Goal: Complete application form: Complete application form

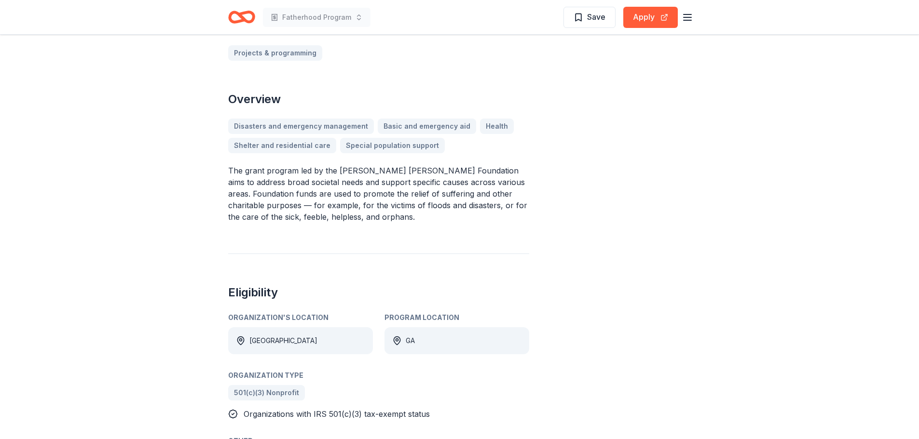
scroll to position [241, 0]
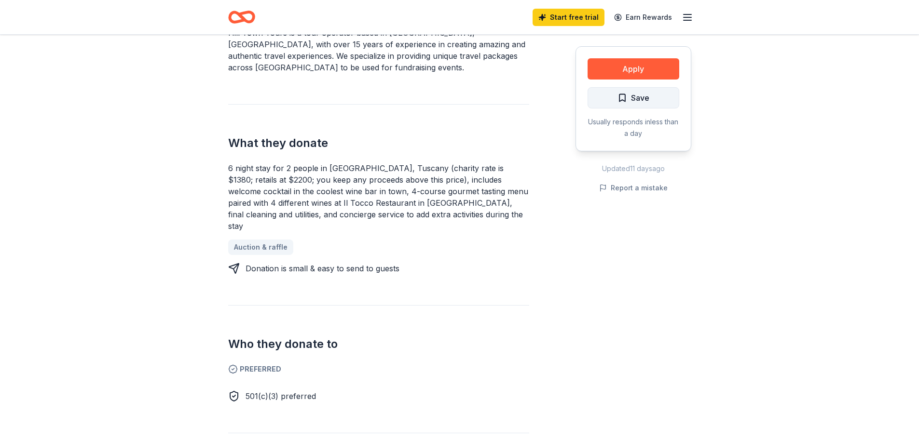
scroll to position [241, 0]
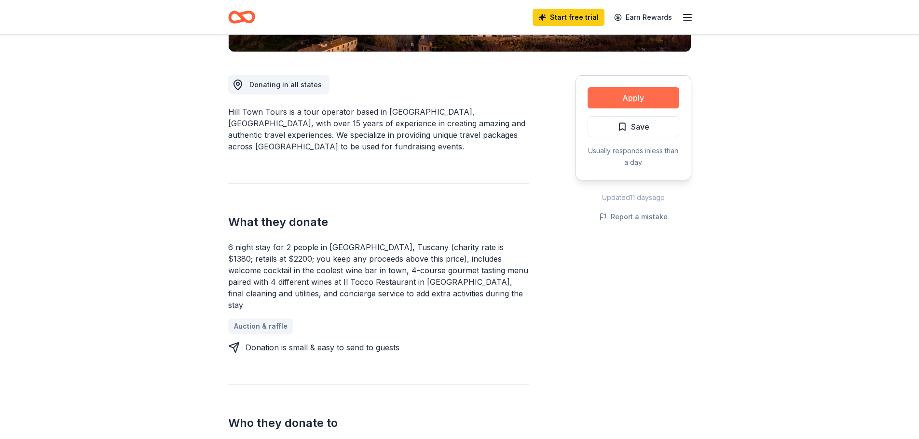
click at [603, 96] on button "Apply" at bounding box center [634, 97] width 92 height 21
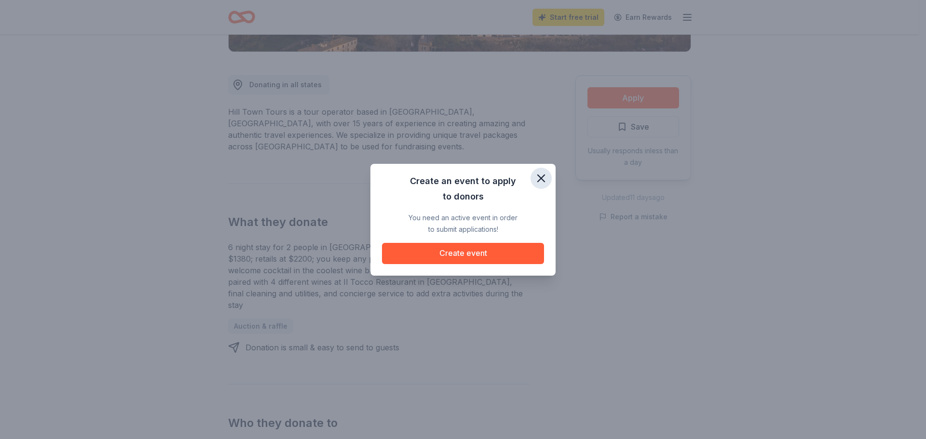
click at [544, 178] on icon "button" at bounding box center [541, 179] width 14 height 14
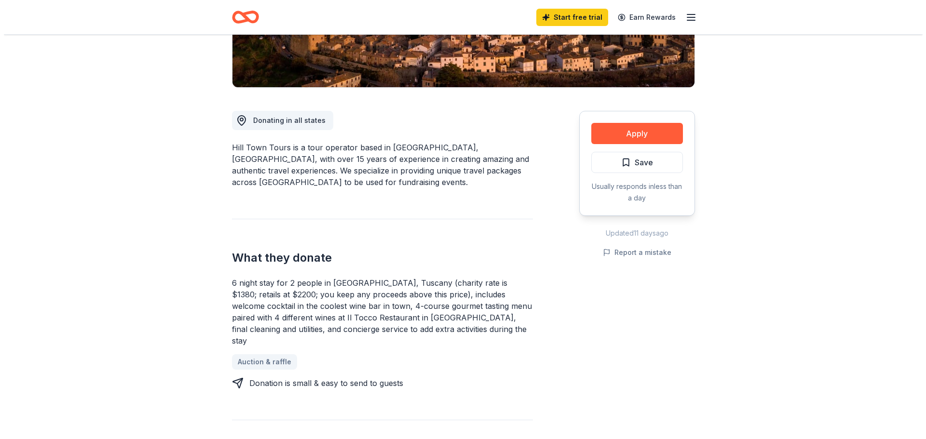
scroll to position [0, 0]
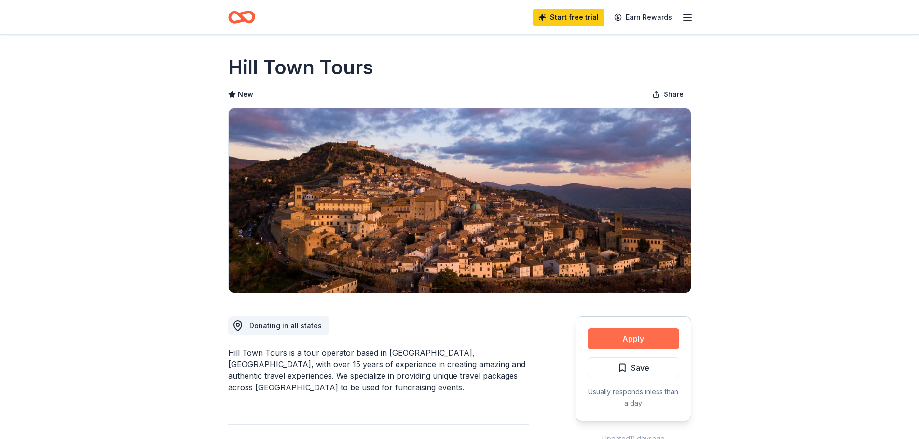
click at [616, 346] on button "Apply" at bounding box center [634, 338] width 92 height 21
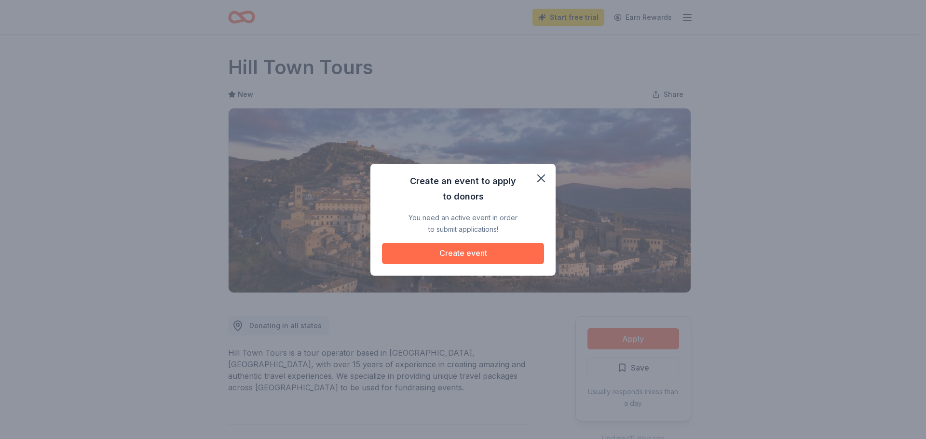
click at [485, 259] on button "Create event" at bounding box center [463, 253] width 162 height 21
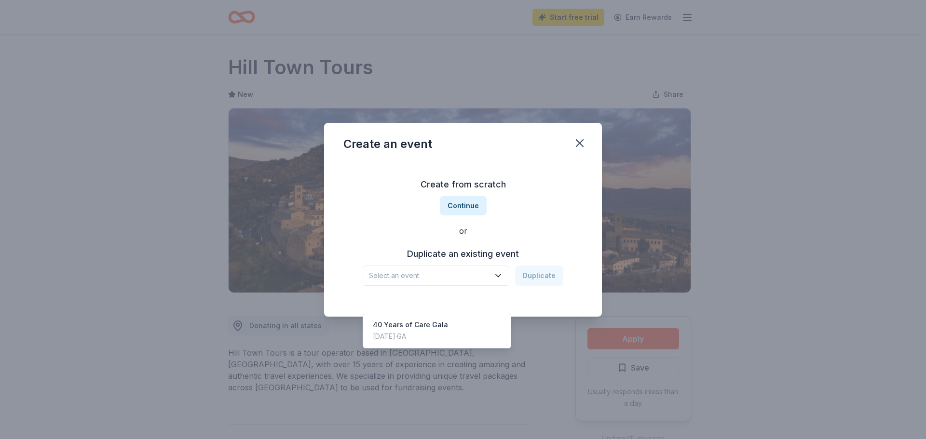
click at [472, 280] on span "Select an event" at bounding box center [429, 276] width 121 height 12
click at [470, 195] on div "Create from scratch Continue or Duplicate an existing event Select an event Dup…" at bounding box center [462, 232] width 239 height 140
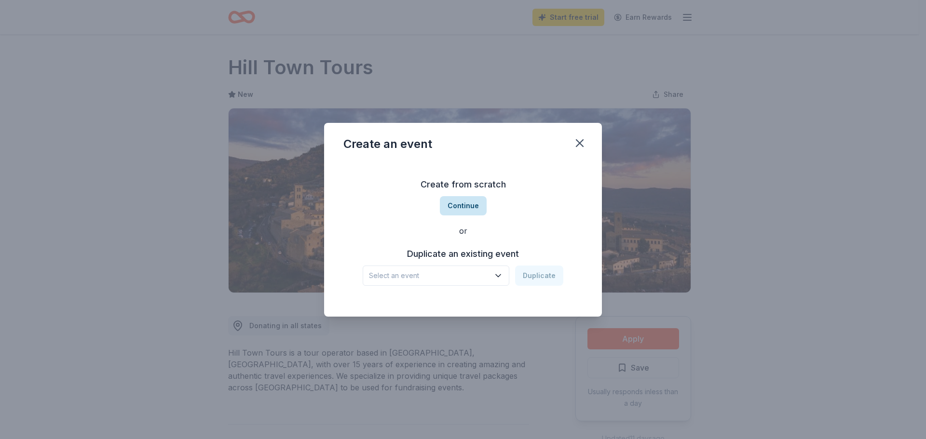
click at [471, 208] on button "Continue" at bounding box center [463, 205] width 47 height 19
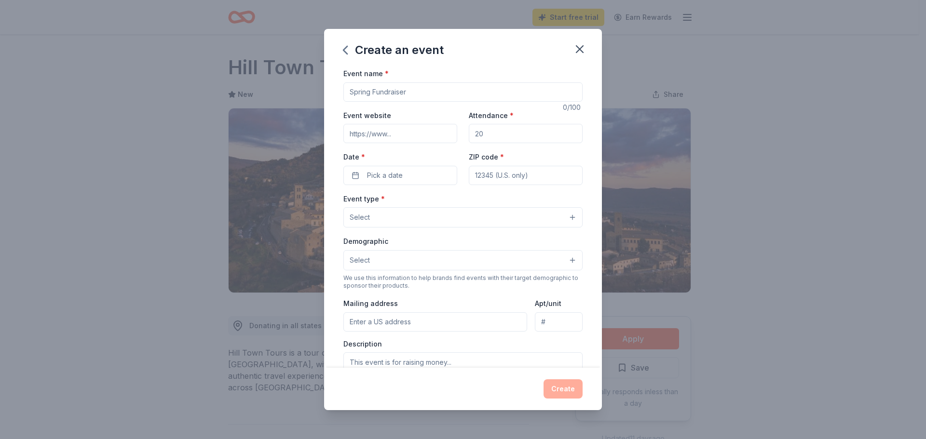
click at [412, 91] on input "Event name *" at bounding box center [462, 91] width 239 height 19
click at [412, 92] on input "Event name *" at bounding box center [462, 91] width 239 height 19
type input "2026 Gala Fundraiser"
type input "600"
click at [374, 170] on span "Pick a date" at bounding box center [385, 176] width 36 height 12
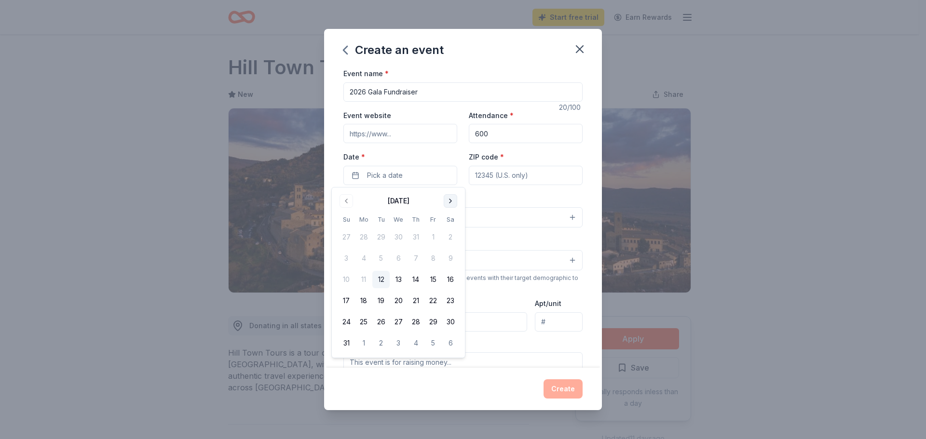
click at [453, 199] on button "Go to next month" at bounding box center [451, 201] width 14 height 14
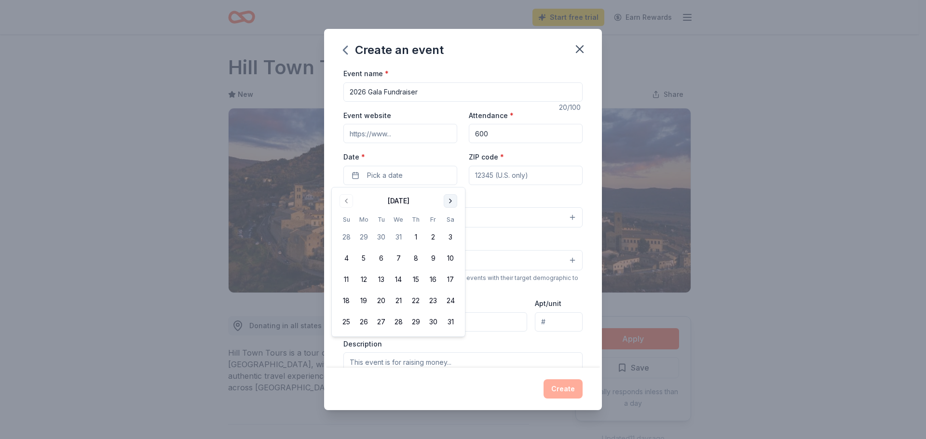
click at [453, 199] on button "Go to next month" at bounding box center [451, 201] width 14 height 14
click at [417, 278] on button "19" at bounding box center [415, 279] width 17 height 17
click at [501, 178] on input "ZIP code *" at bounding box center [526, 175] width 114 height 19
type input "31404"
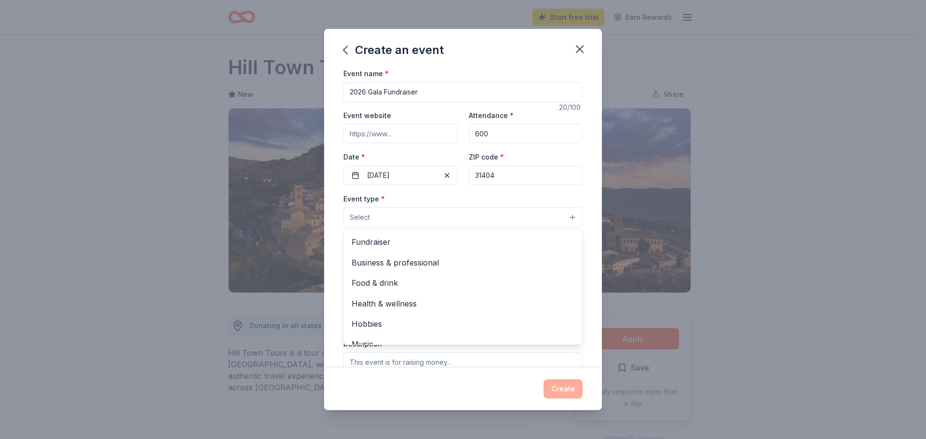
click at [544, 210] on button "Select" at bounding box center [462, 217] width 239 height 20
click at [514, 238] on span "Fundraiser" at bounding box center [463, 242] width 223 height 13
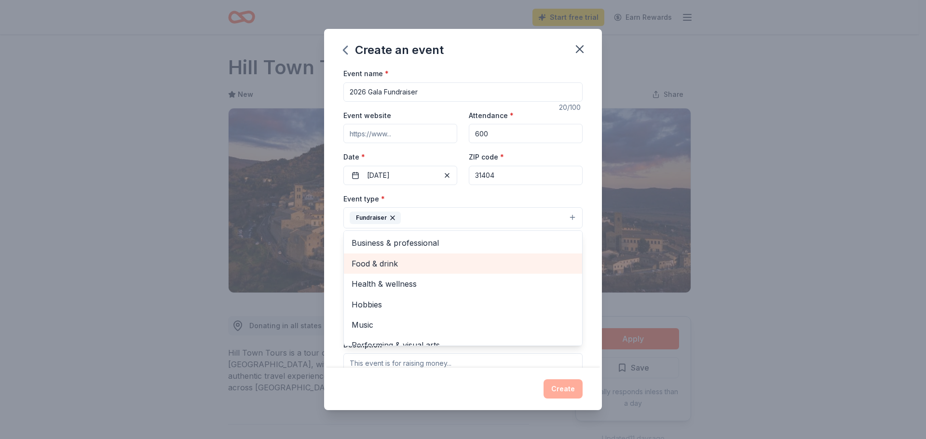
click at [504, 266] on span "Food & drink" at bounding box center [463, 264] width 223 height 13
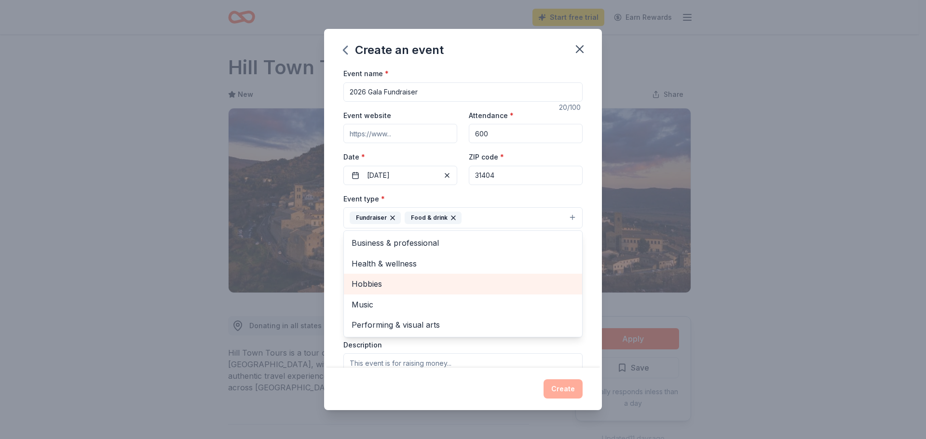
scroll to position [48, 0]
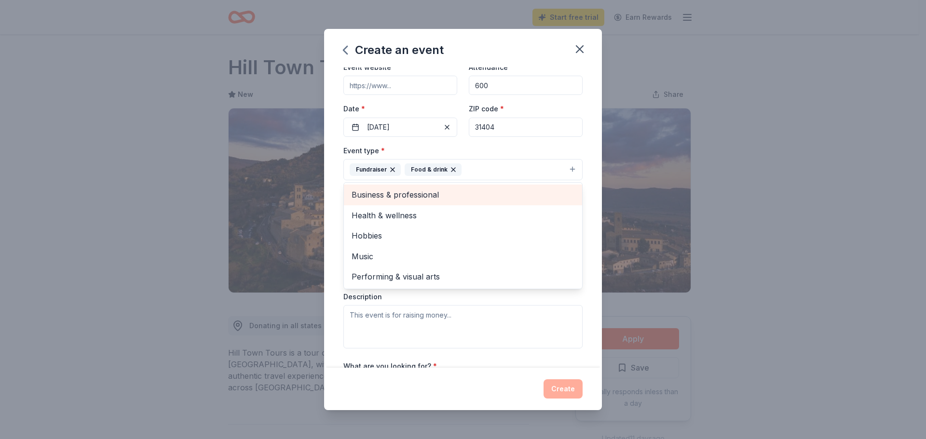
click at [532, 191] on span "Business & professional" at bounding box center [463, 195] width 223 height 13
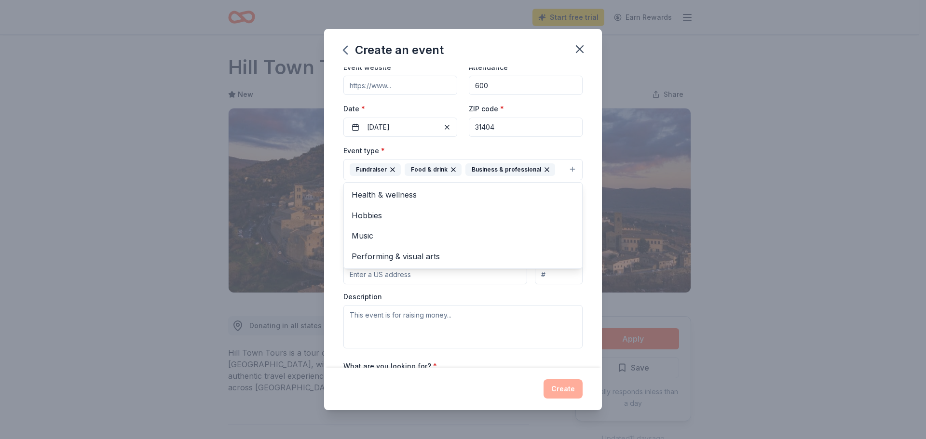
click at [582, 198] on div "Event name * 2026 Gala Fundraiser 20 /100 Event website Attendance * 600 Date *…" at bounding box center [463, 218] width 278 height 301
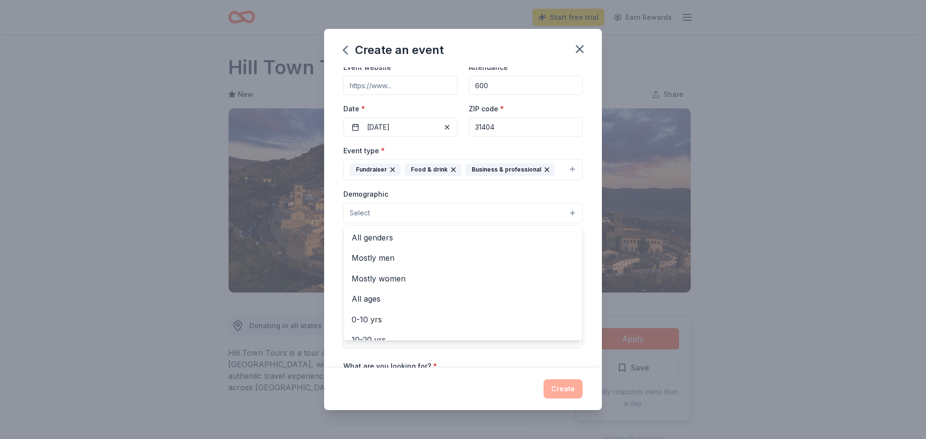
click at [556, 211] on button "Select" at bounding box center [462, 213] width 239 height 20
click at [444, 233] on span "All genders" at bounding box center [463, 238] width 223 height 13
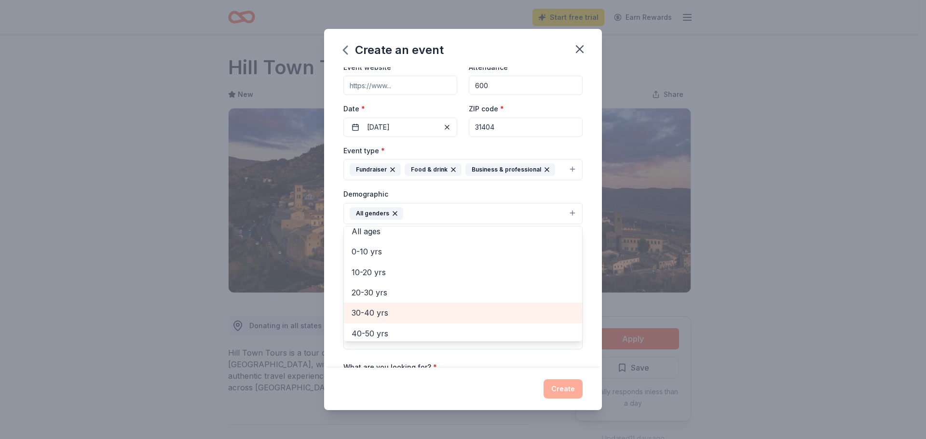
click at [428, 310] on span "30-40 yrs" at bounding box center [463, 313] width 223 height 13
click at [426, 317] on span "40-50 yrs" at bounding box center [463, 313] width 223 height 13
click at [426, 312] on span "50-60 yrs" at bounding box center [463, 313] width 223 height 13
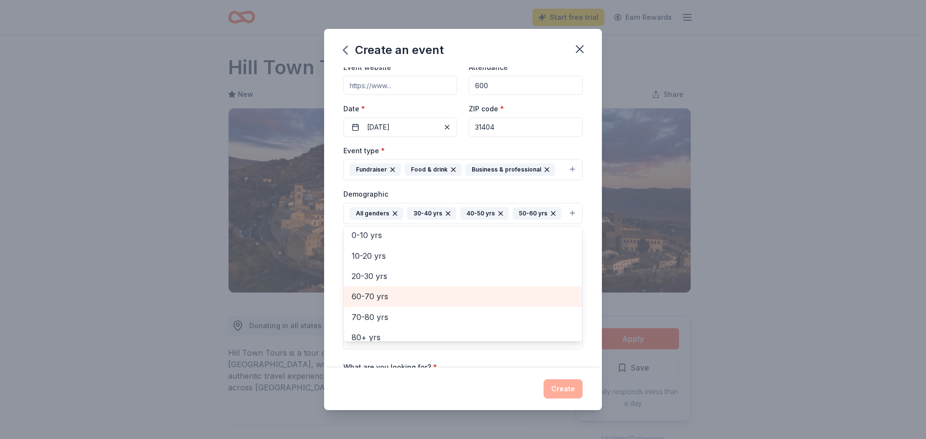
scroll to position [73, 0]
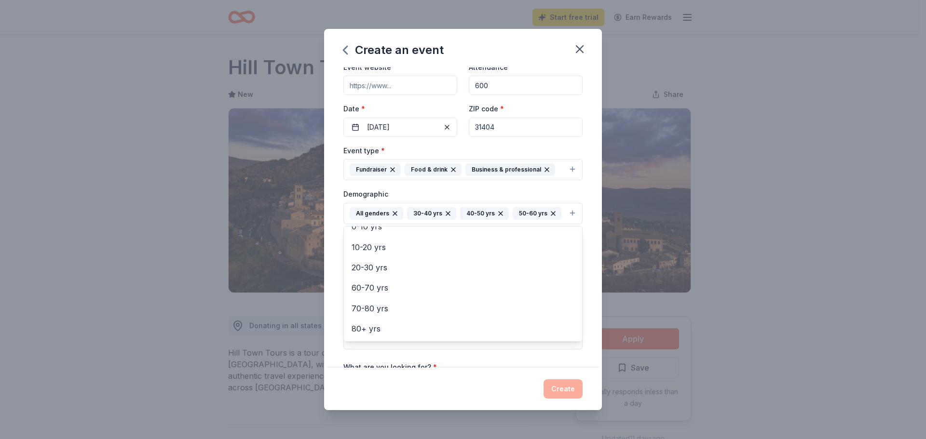
click at [583, 236] on div "Event name * 2026 Gala Fundraiser 20 /100 Event website Attendance * 600 Date *…" at bounding box center [463, 218] width 278 height 301
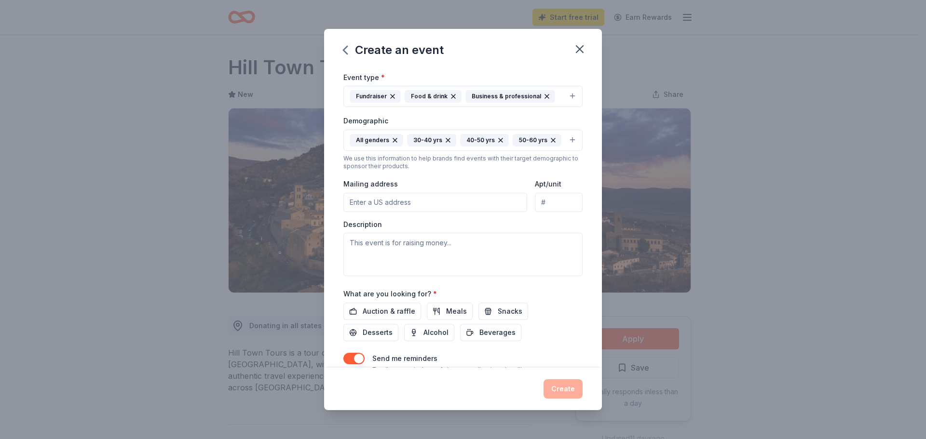
scroll to position [145, 0]
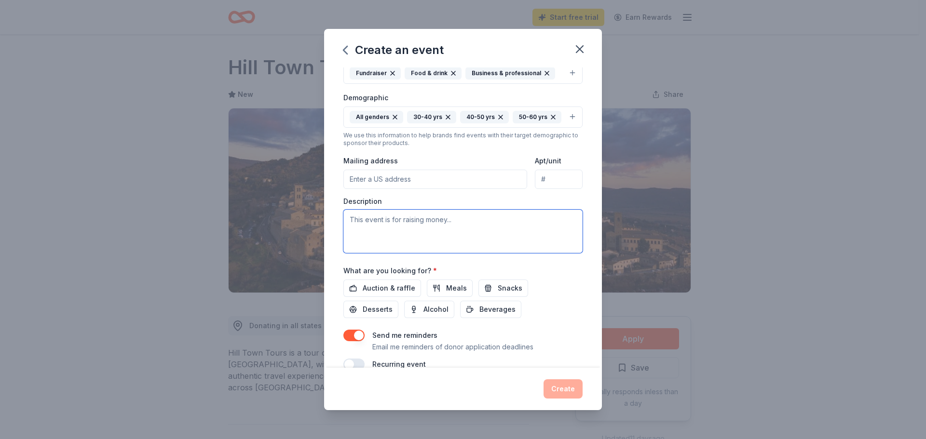
click at [440, 245] on textarea at bounding box center [462, 231] width 239 height 43
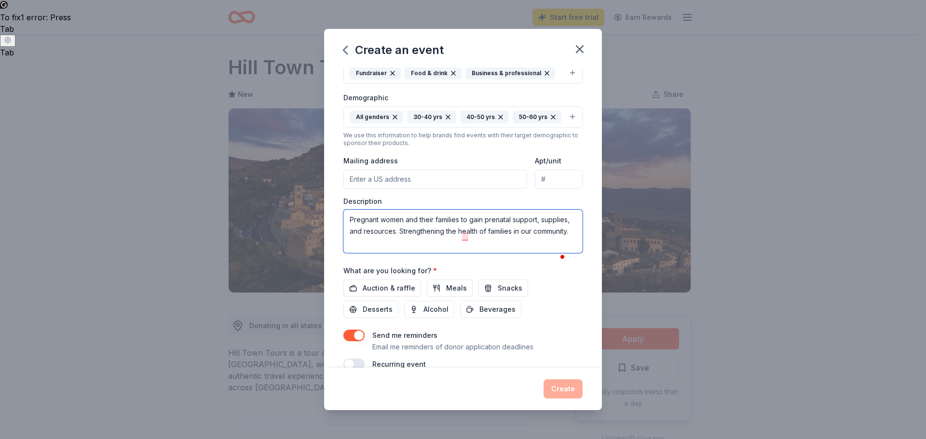
click at [509, 249] on textarea "Pregnant women and their families to gain prenatal support, supplies, and resou…" at bounding box center [462, 231] width 239 height 43
click at [369, 274] on span "well-being" at bounding box center [370, 274] width 40 height 10
click at [467, 249] on span "are" at bounding box center [468, 251] width 13 height 10
type textarea "Pregnant women and their families are to gain prenatal support, supplies, and r…"
click at [406, 294] on span "Auction & raffle" at bounding box center [389, 289] width 53 height 12
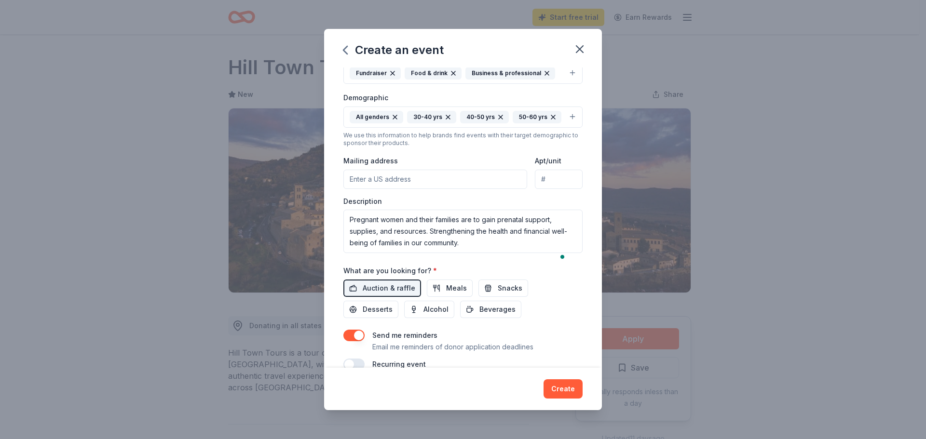
scroll to position [179, 0]
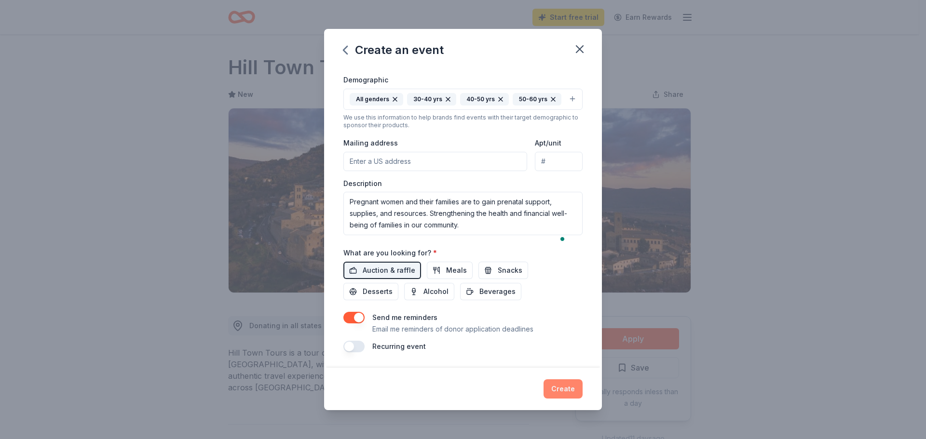
click at [567, 388] on button "Create" at bounding box center [563, 389] width 39 height 19
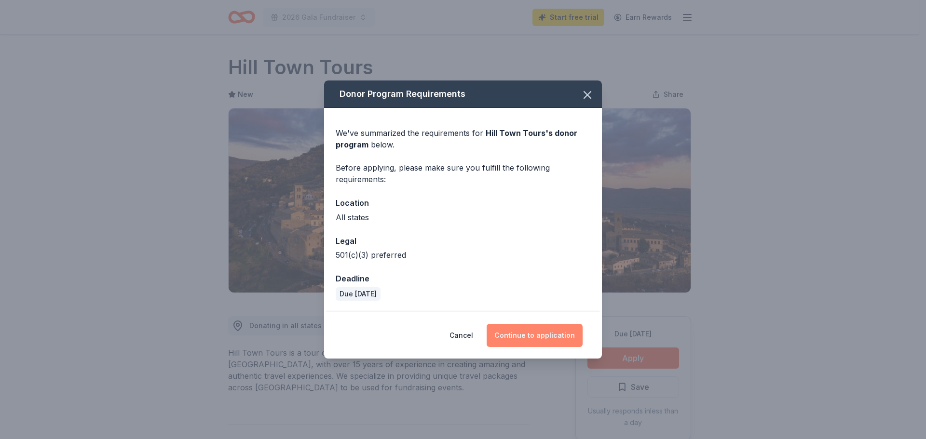
click at [551, 337] on button "Continue to application" at bounding box center [535, 335] width 96 height 23
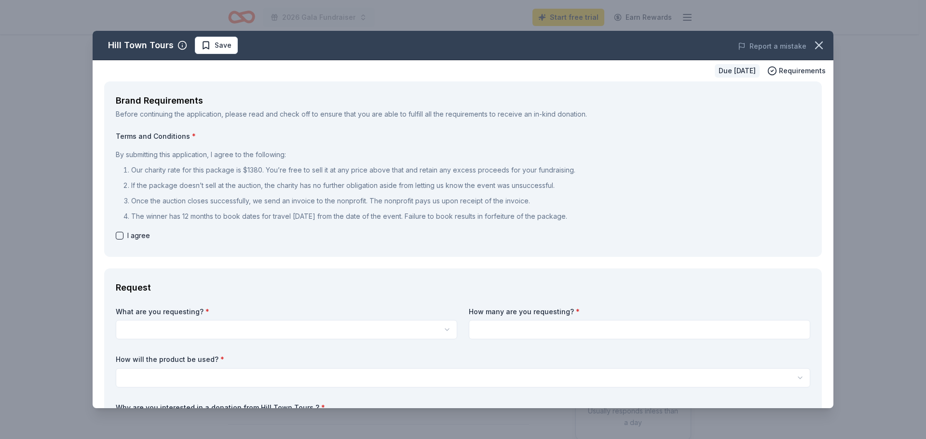
click at [410, 329] on html "2026 Gala Fundraiser Start free trial Earn Rewards Due [DATE] Share Hill Town T…" at bounding box center [463, 219] width 926 height 439
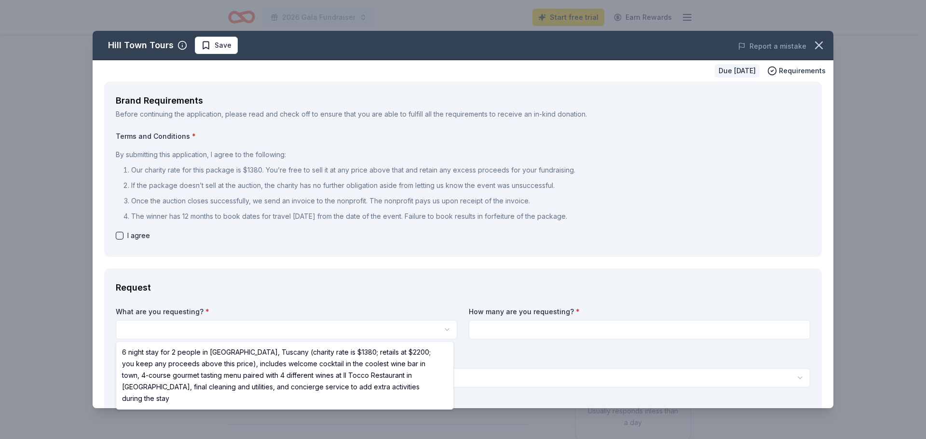
select select "6 night stay for 2 people in [GEOGRAPHIC_DATA], Tuscany (charity rate is $1380;…"
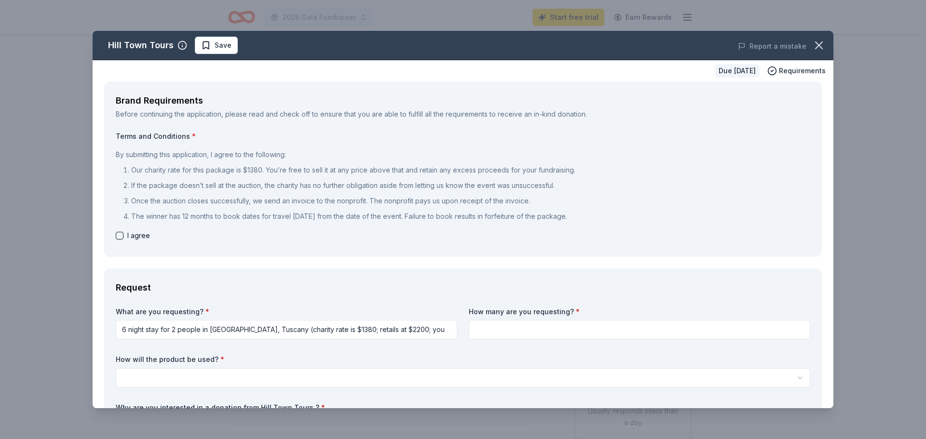
click at [502, 332] on input at bounding box center [640, 329] width 342 height 19
type input "1"
click at [501, 380] on html "2026 Gala Fundraiser Start free trial Earn Rewards Due [DATE] Share Hill Town T…" at bounding box center [463, 219] width 926 height 439
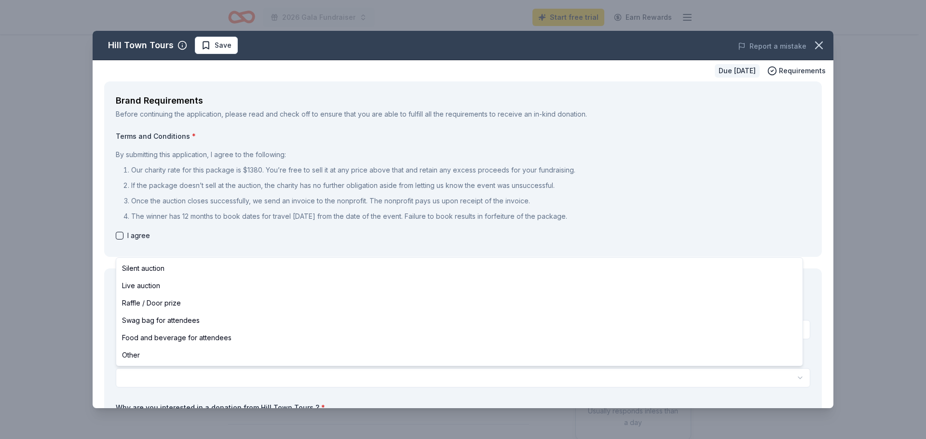
select select "silentAuction"
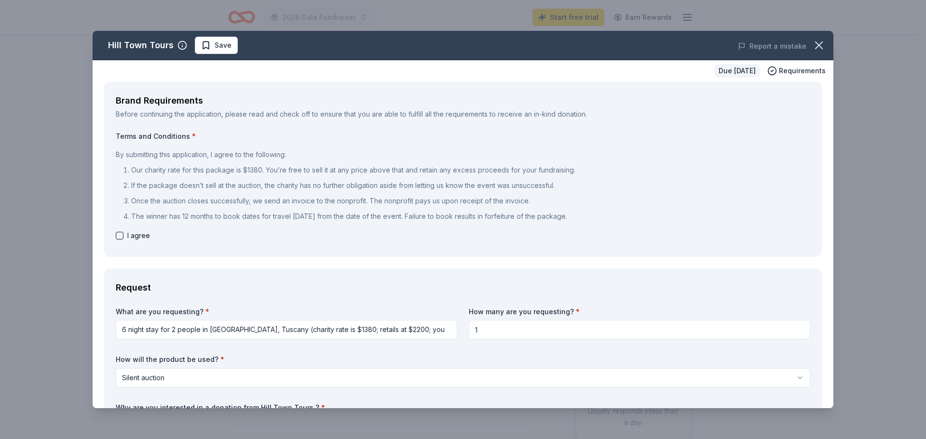
click at [119, 235] on button "button" at bounding box center [120, 236] width 8 height 8
checkbox input "true"
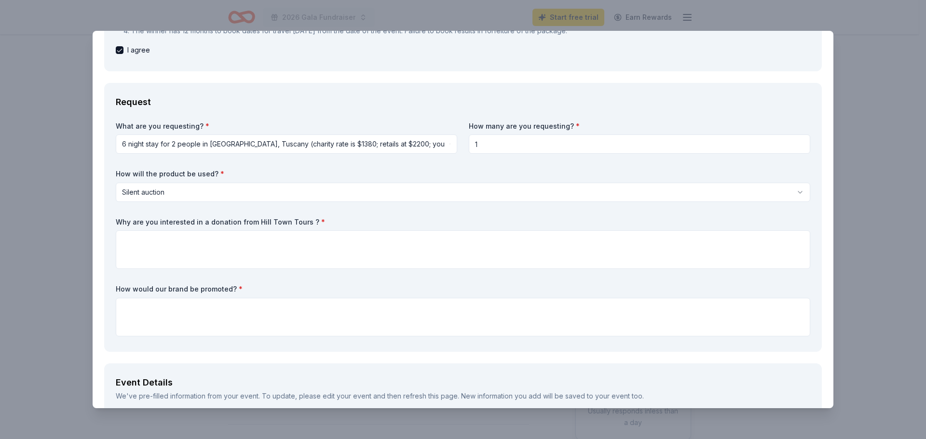
scroll to position [241, 0]
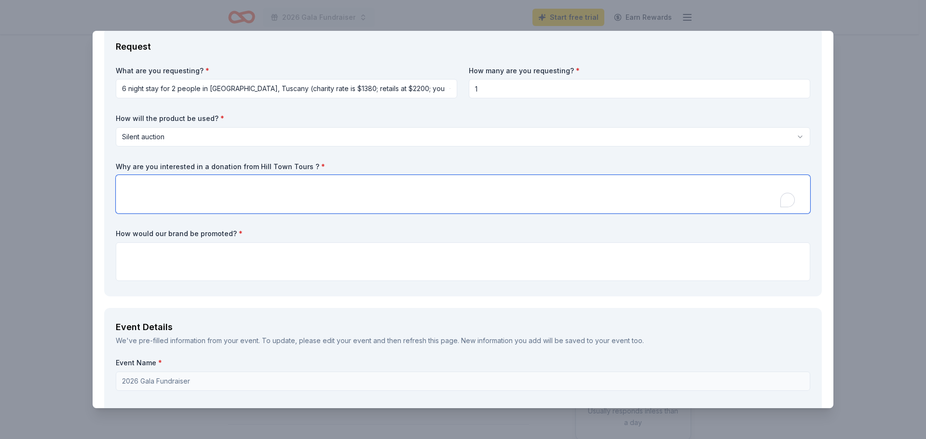
click at [421, 200] on textarea "To enrich screen reader interactions, please activate Accessibility in Grammarl…" at bounding box center [463, 194] width 695 height 39
type textarea "Your tour is an inticing item that can benefit our silent auction in raising mo…"
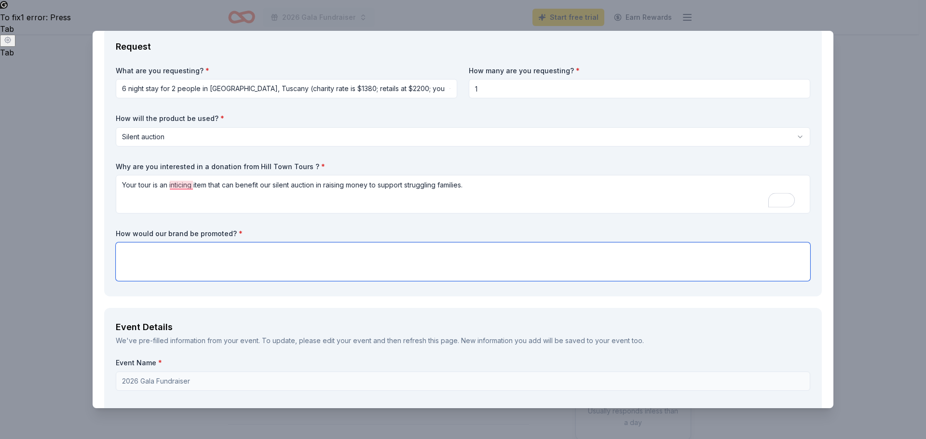
click at [406, 261] on textarea at bounding box center [463, 262] width 695 height 39
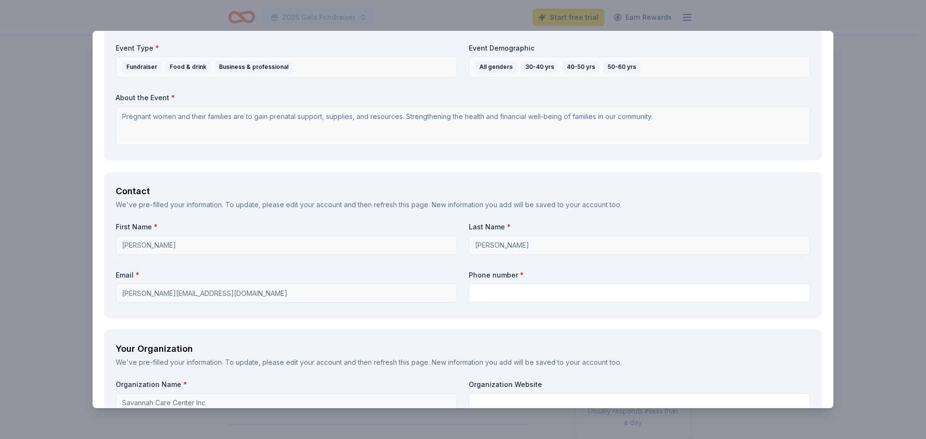
scroll to position [724, 0]
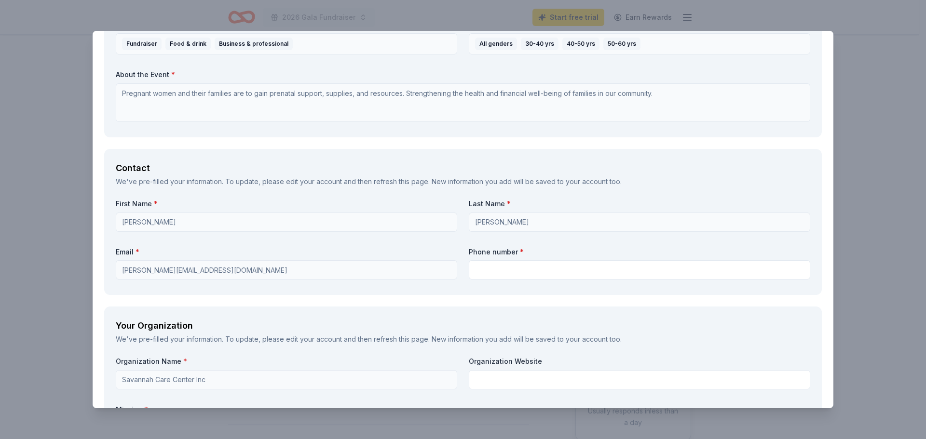
type textarea "Logo and brand name would be recognized on auction material, website, and socia…"
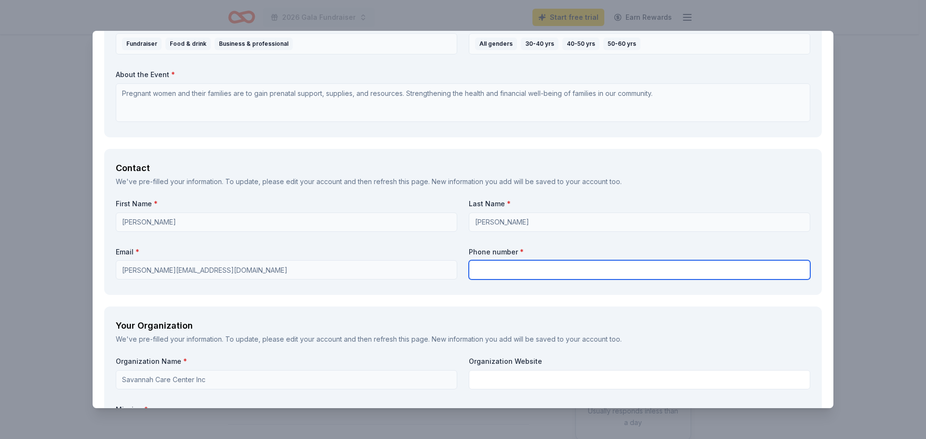
drag, startPoint x: 482, startPoint y: 265, endPoint x: 483, endPoint y: 270, distance: 4.9
click at [482, 267] on input "text" at bounding box center [640, 269] width 342 height 19
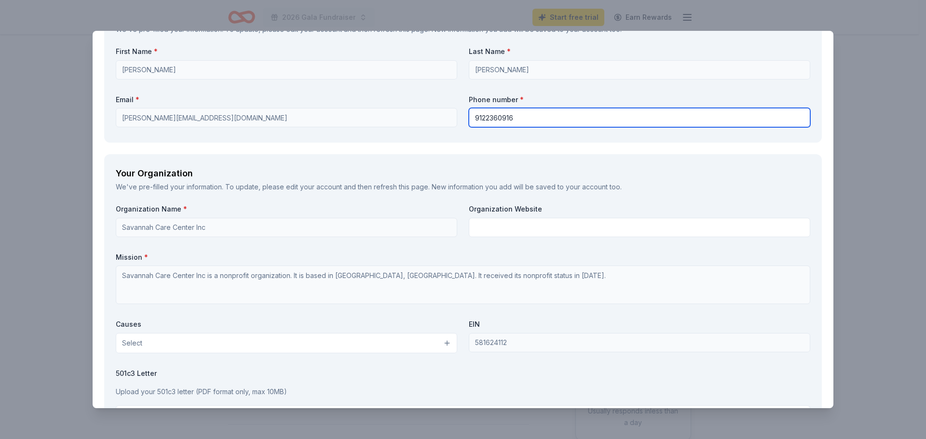
scroll to position [917, 0]
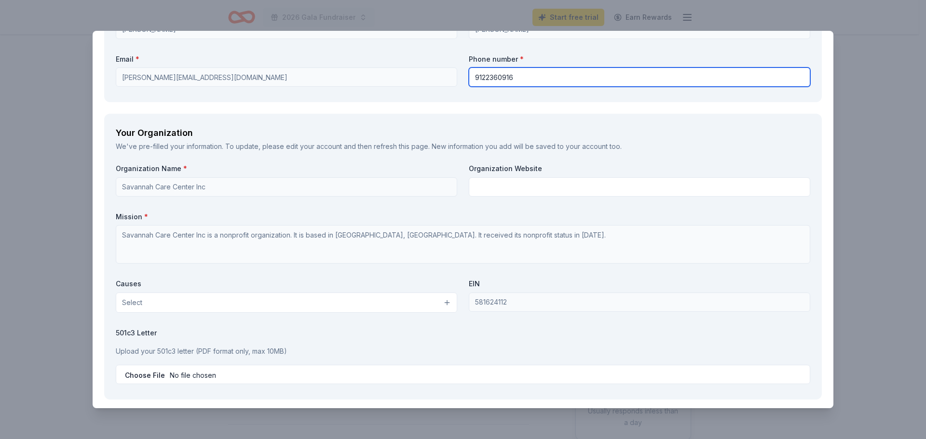
type input "9122360916"
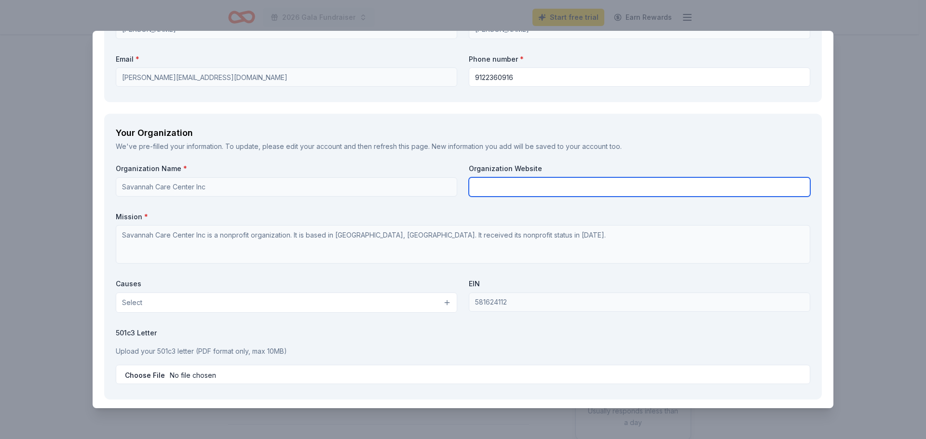
click at [489, 187] on input "text" at bounding box center [640, 187] width 342 height 19
type input "[DOMAIN_NAME]"
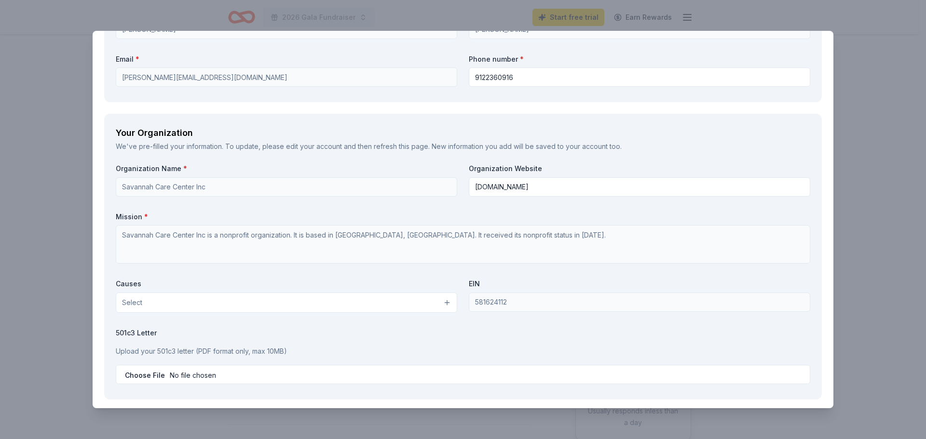
click at [415, 305] on button "Select" at bounding box center [287, 303] width 342 height 20
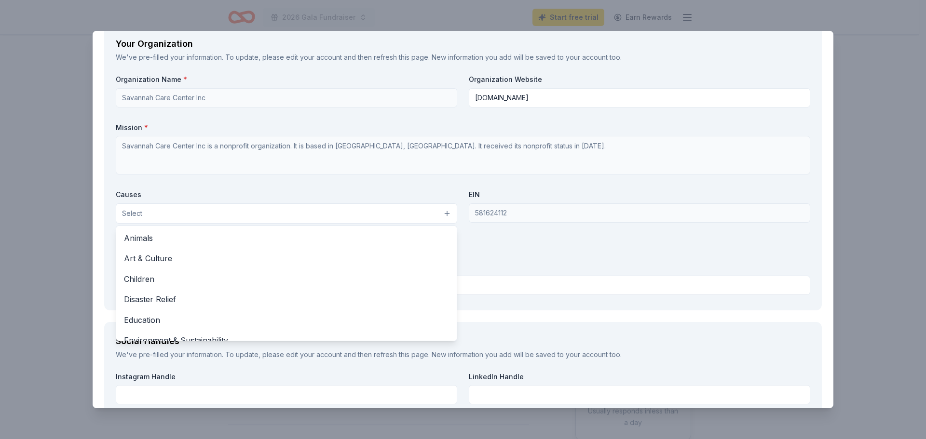
scroll to position [1013, 0]
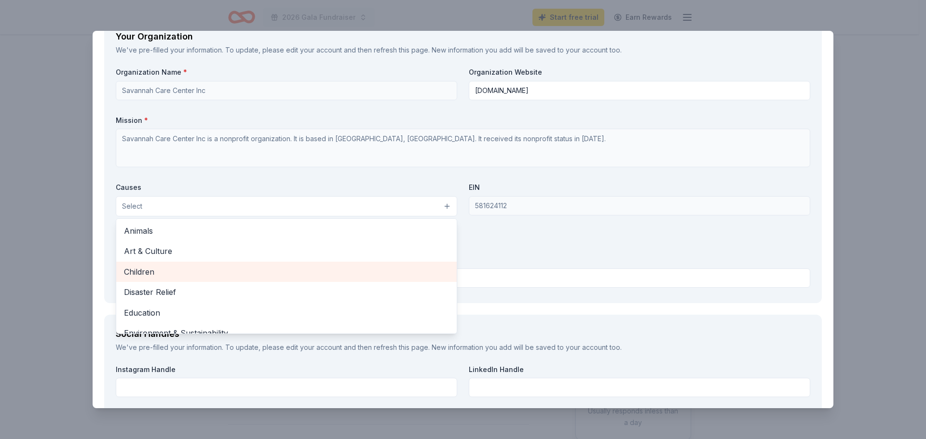
click at [178, 273] on span "Children" at bounding box center [286, 272] width 325 height 13
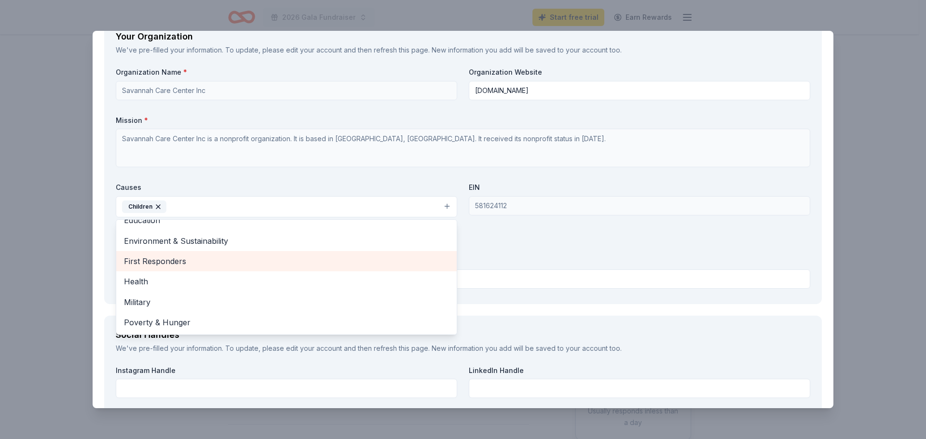
scroll to position [96, 0]
click at [185, 260] on span "Health" at bounding box center [286, 258] width 325 height 13
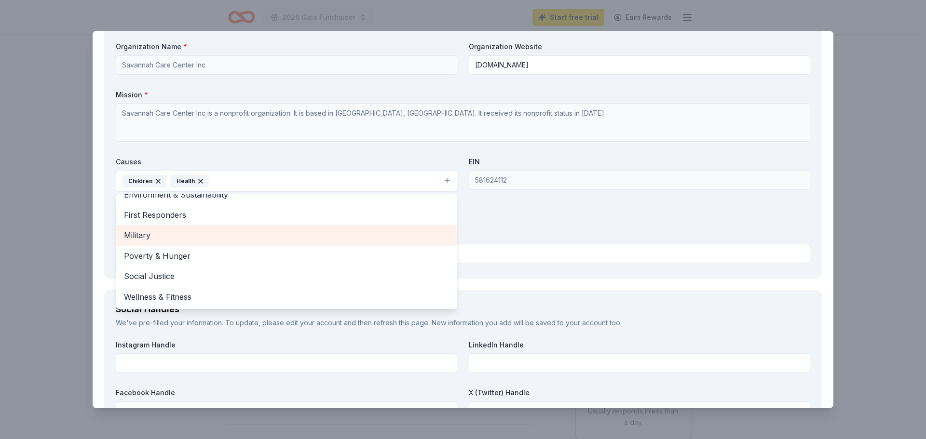
scroll to position [1061, 0]
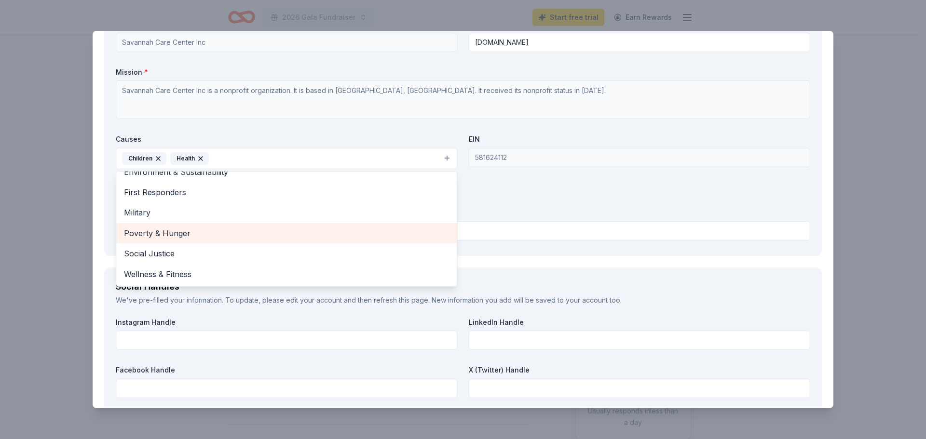
click at [261, 227] on span "Poverty & Hunger" at bounding box center [286, 233] width 325 height 13
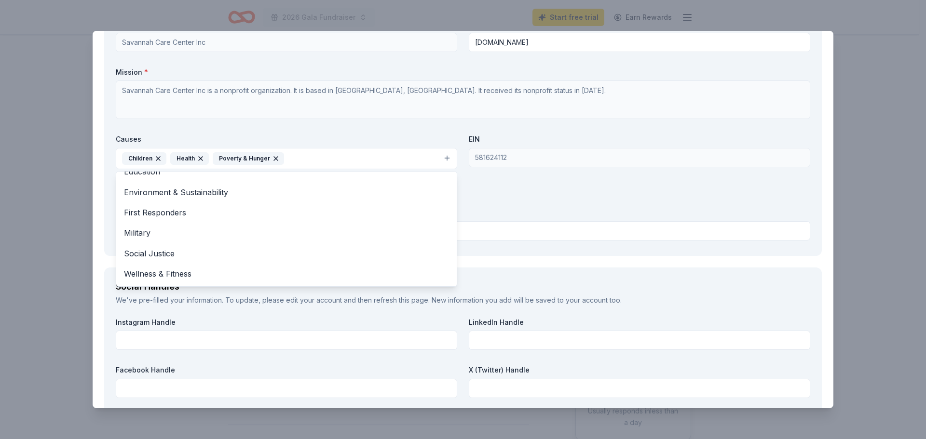
click at [494, 199] on div "Organization Name * Savannah Care Center Inc Organization Website [DOMAIN_NAME]…" at bounding box center [463, 131] width 695 height 225
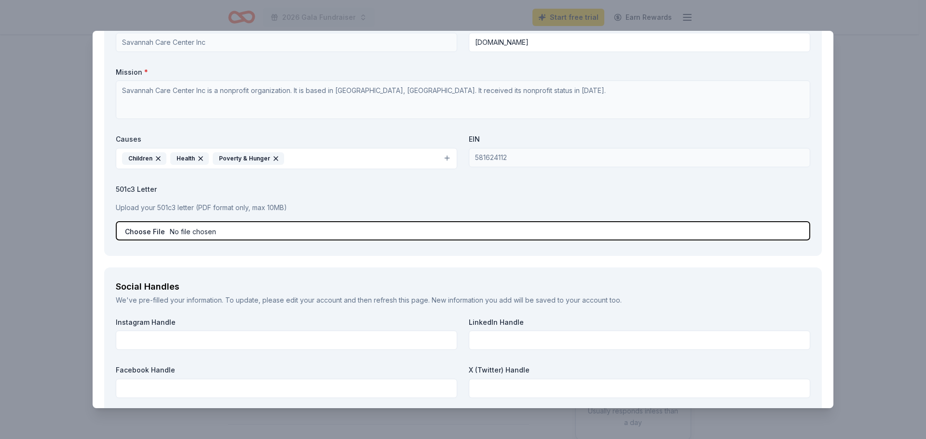
click at [129, 232] on input "file" at bounding box center [463, 230] width 695 height 19
type input "C:\fakepath\IRS letter (2) (1) (1).pdf"
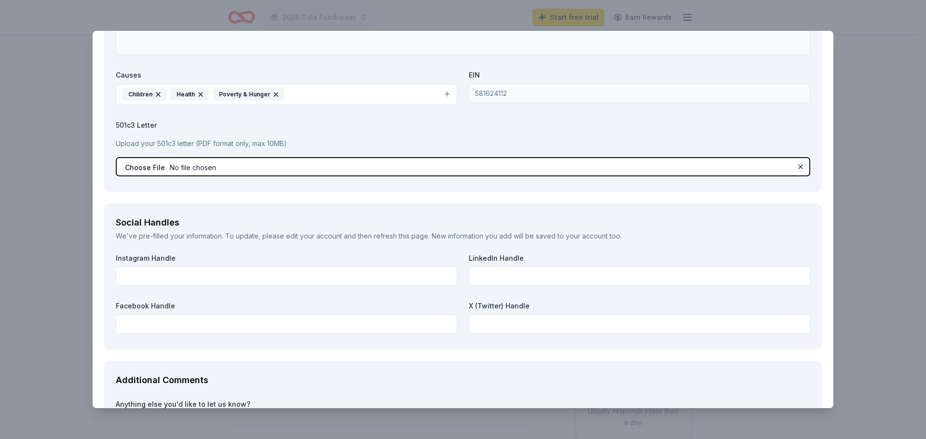
scroll to position [1158, 0]
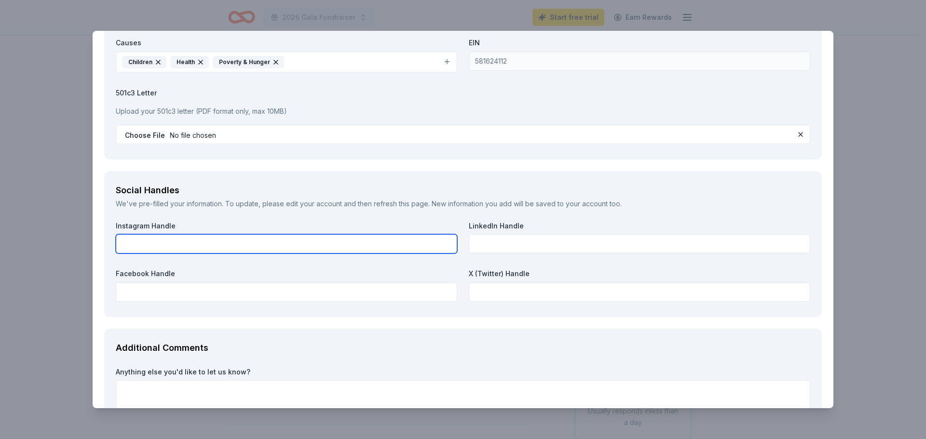
click at [283, 237] on input "text" at bounding box center [287, 243] width 342 height 19
type input "@savannahcarecenter105"
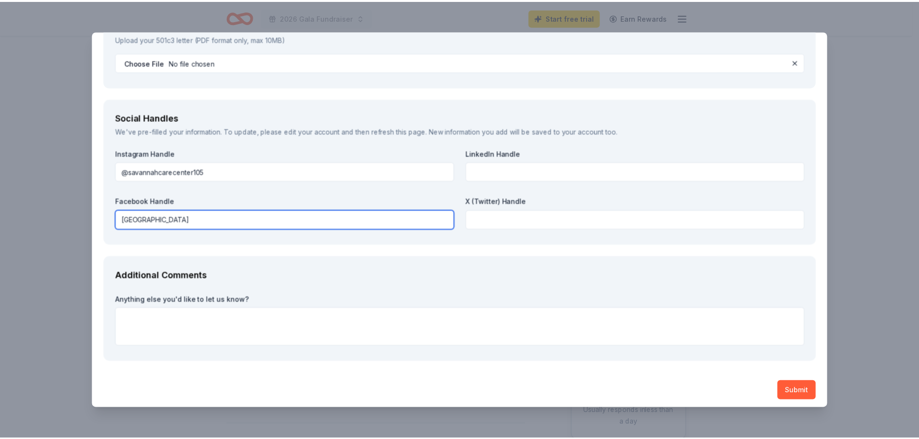
scroll to position [1234, 0]
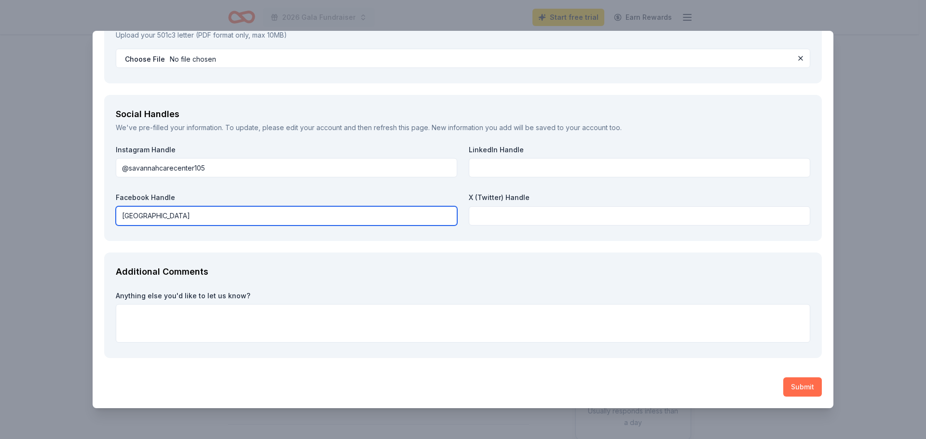
type input "[GEOGRAPHIC_DATA]"
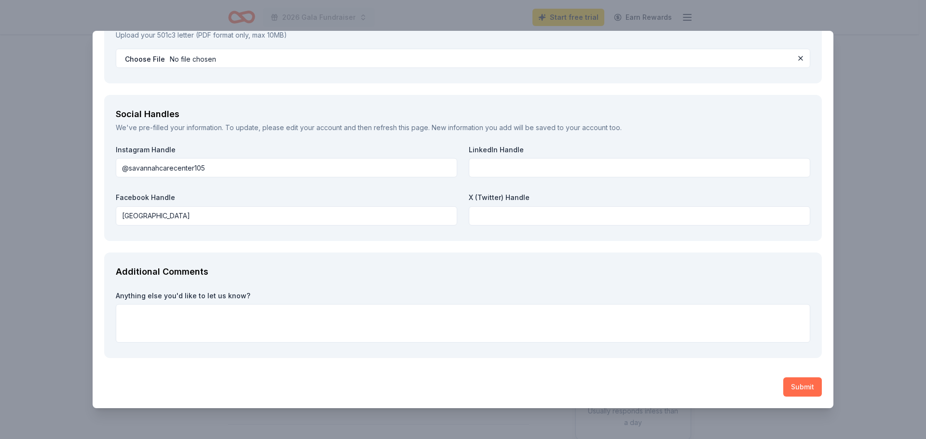
click at [798, 389] on button "Submit" at bounding box center [802, 387] width 39 height 19
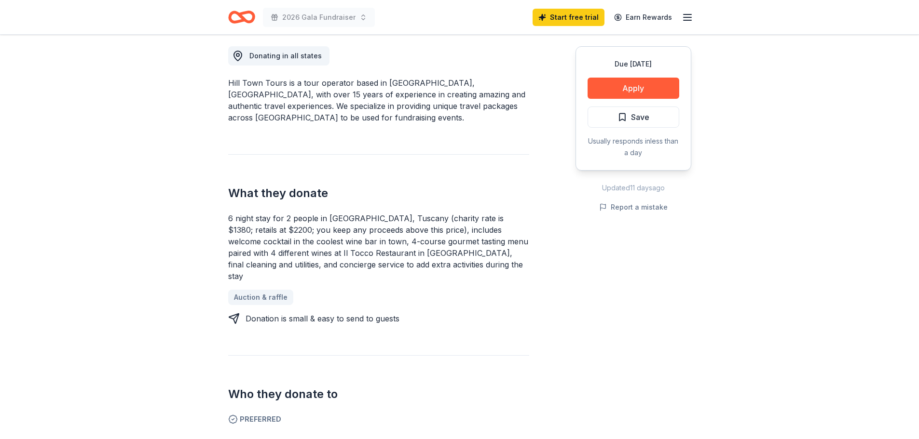
scroll to position [289, 0]
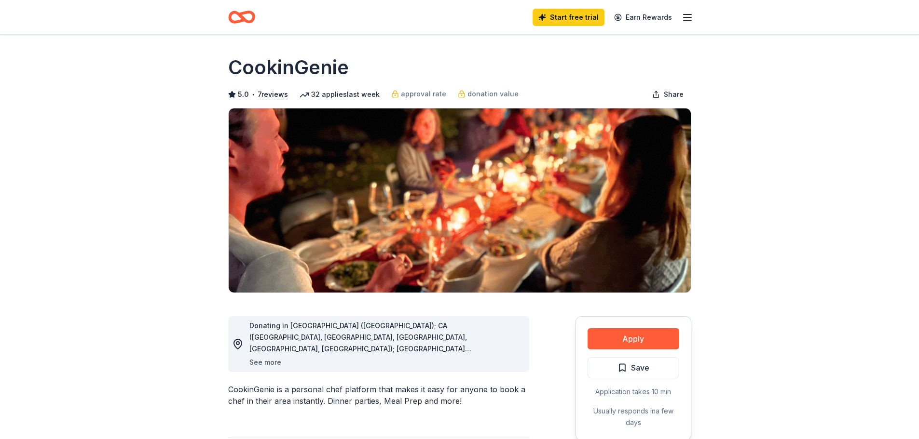
click at [274, 362] on button "See more" at bounding box center [265, 363] width 32 height 12
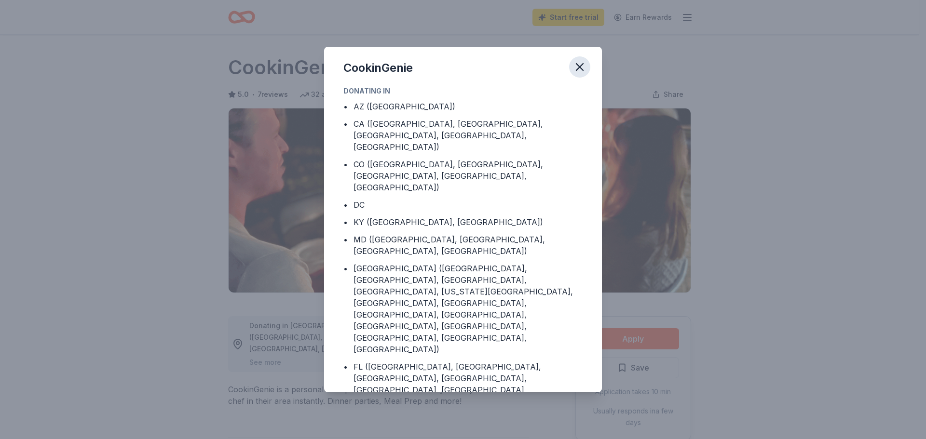
click at [580, 65] on icon "button" at bounding box center [580, 67] width 14 height 14
